Goal: Task Accomplishment & Management: Use online tool/utility

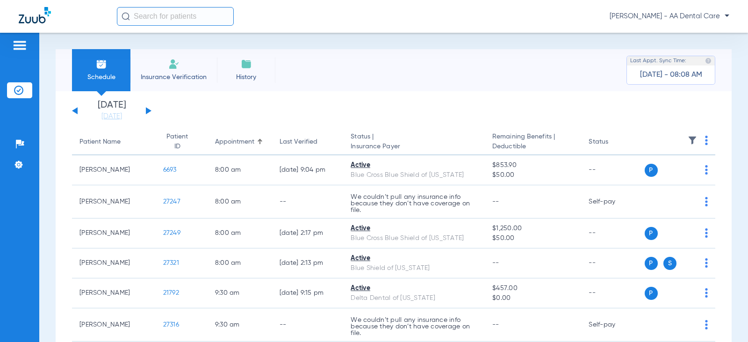
click at [183, 71] on li "Insurance Verification" at bounding box center [173, 70] width 87 height 42
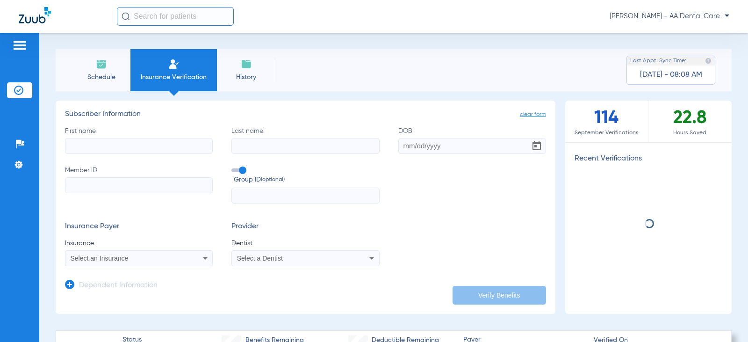
click at [153, 145] on input "First name" at bounding box center [139, 146] width 148 height 16
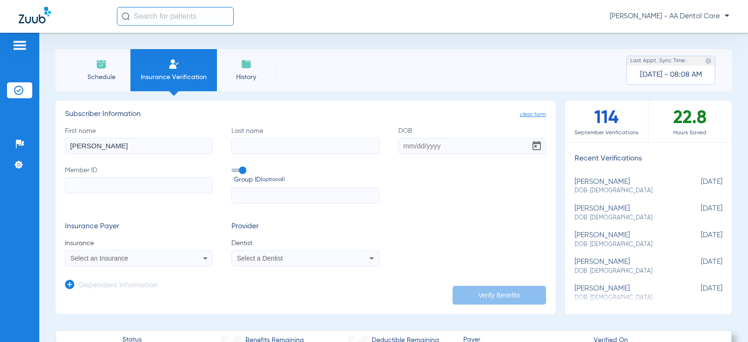
type input "[PERSON_NAME]"
type input "[PERSON_NAME]-means"
click at [401, 148] on input "DOB" at bounding box center [472, 146] width 148 height 16
type input "[DATE]"
click at [179, 184] on input "Member ID" at bounding box center [139, 185] width 148 height 16
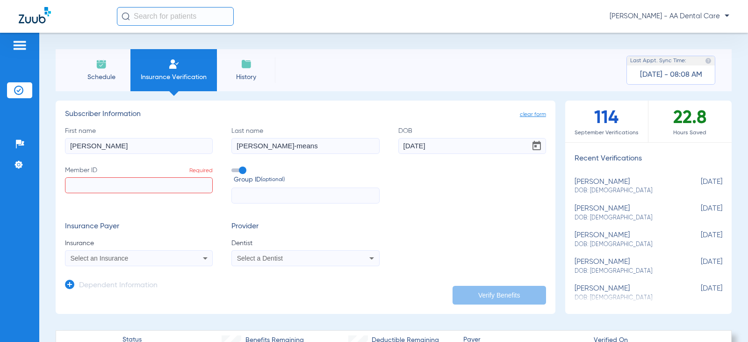
paste input "847900452"
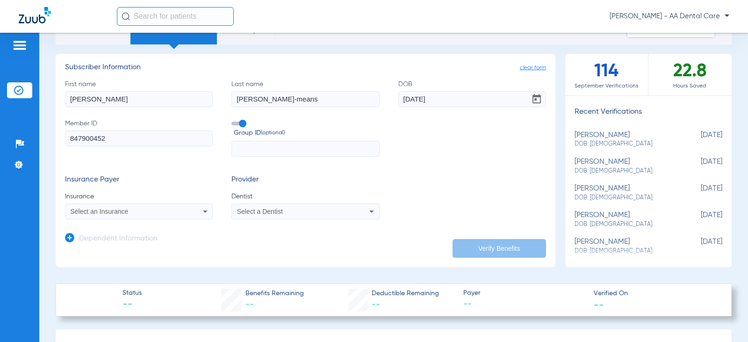
type input "847900452"
click at [205, 207] on icon at bounding box center [205, 211] width 11 height 11
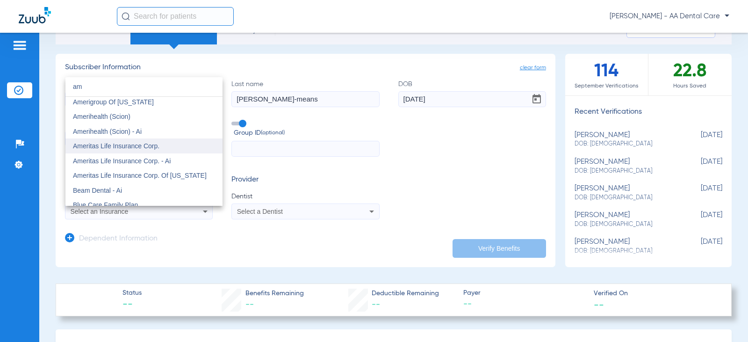
type input "am"
click at [136, 148] on span "Ameritas Life Insurance Corp." at bounding box center [116, 145] width 87 height 7
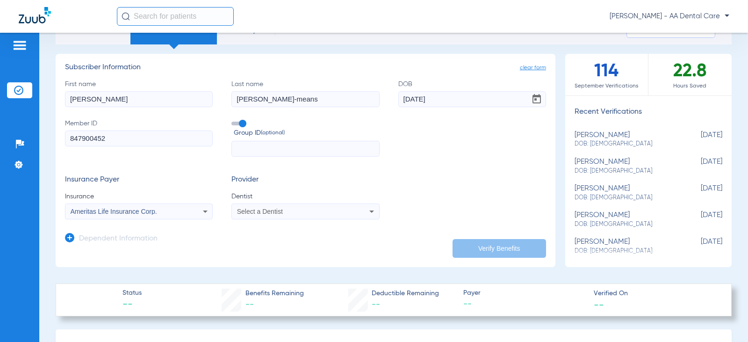
click at [294, 210] on div "Select a Dentist" at bounding box center [292, 211] width 110 height 7
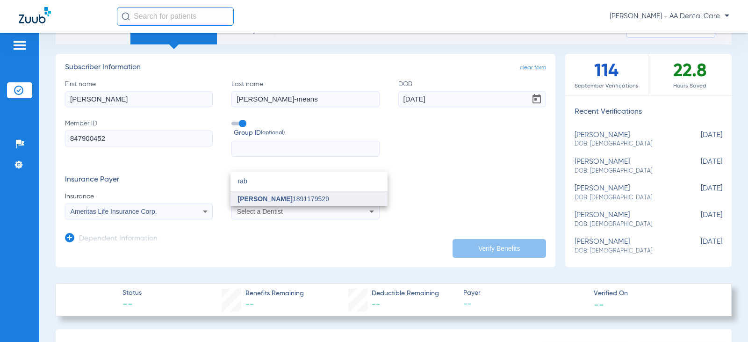
type input "rab"
click at [263, 198] on span "[PERSON_NAME]" at bounding box center [265, 198] width 55 height 7
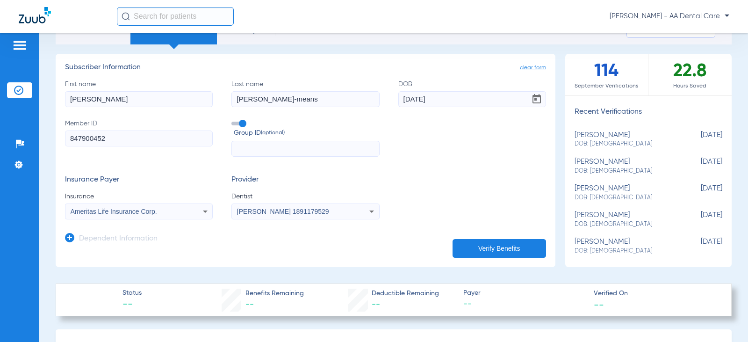
click at [480, 243] on button "Verify Benefits" at bounding box center [500, 248] width 94 height 19
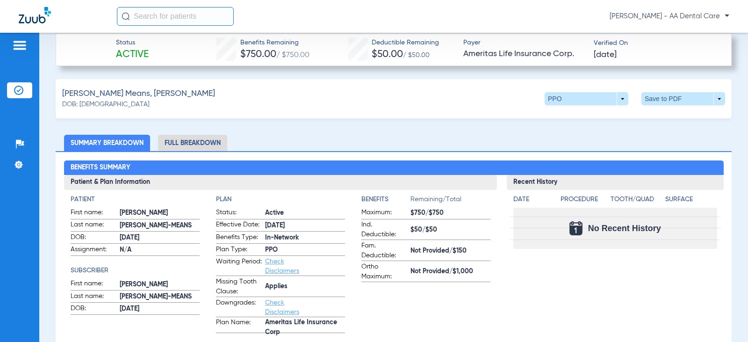
scroll to position [281, 0]
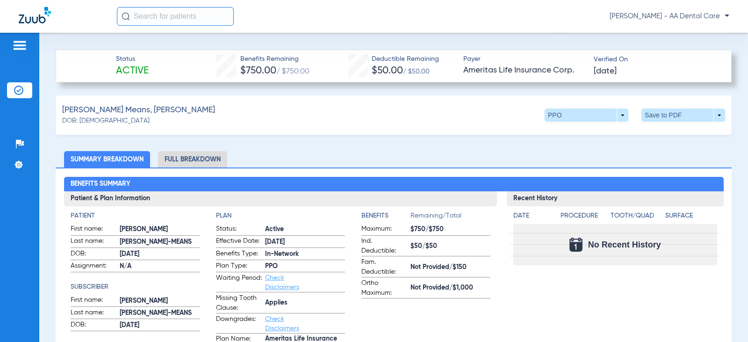
click at [219, 155] on li "Full Breakdown" at bounding box center [192, 159] width 69 height 16
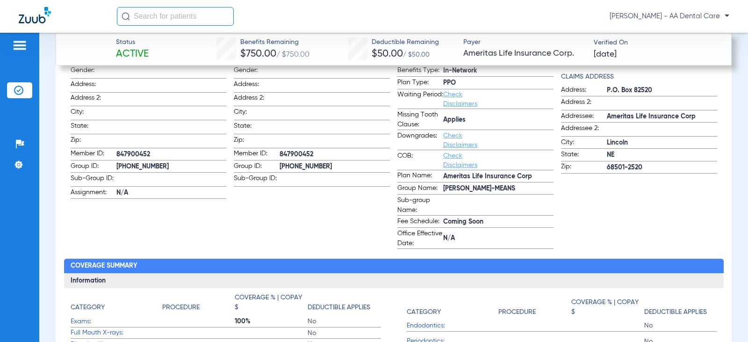
scroll to position [468, 0]
